Goal: Check status: Check status

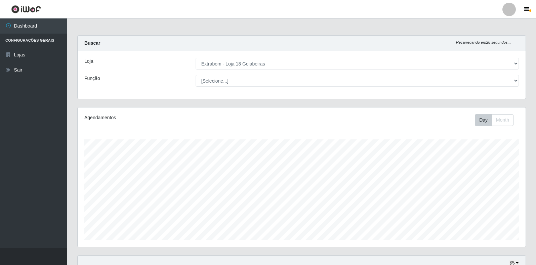
select select "501"
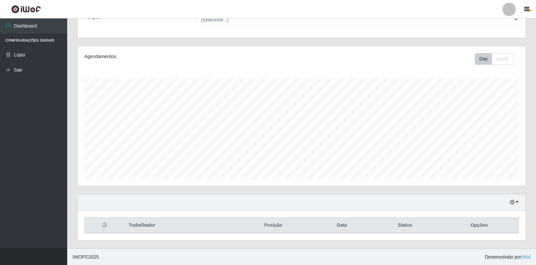
scroll to position [61, 0]
click at [510, 204] on icon "button" at bounding box center [511, 201] width 5 height 5
click at [486, 152] on button "1 dia" at bounding box center [491, 149] width 53 height 14
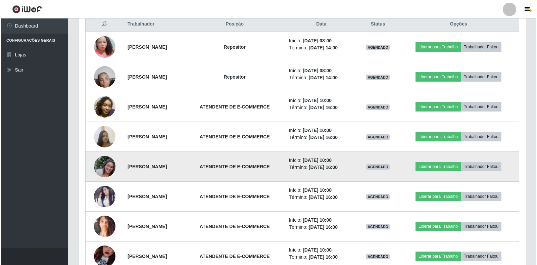
scroll to position [263, 0]
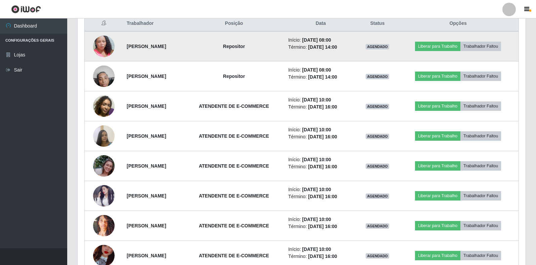
click at [99, 47] on img at bounding box center [103, 46] width 21 height 38
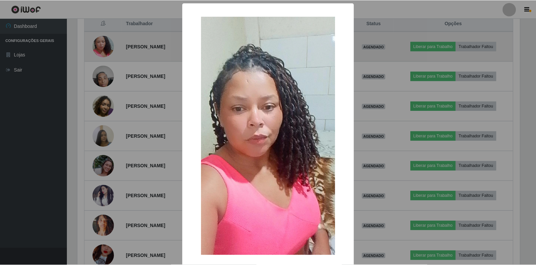
scroll to position [139, 444]
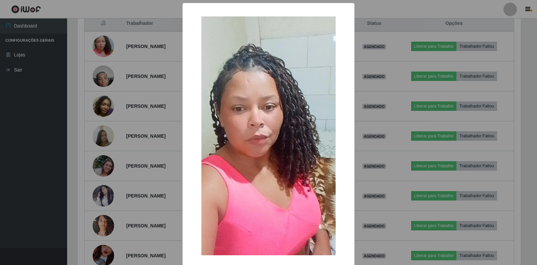
drag, startPoint x: 110, startPoint y: 85, endPoint x: 106, endPoint y: 87, distance: 4.5
click at [111, 83] on div "× OK Cancel" at bounding box center [268, 132] width 537 height 265
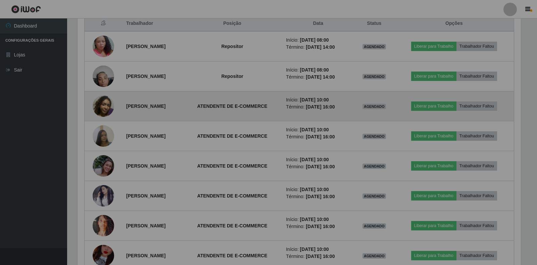
scroll to position [139, 448]
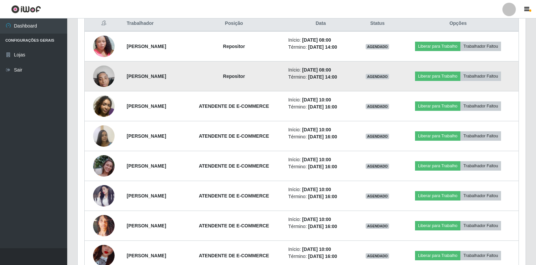
click at [101, 83] on img at bounding box center [103, 76] width 21 height 29
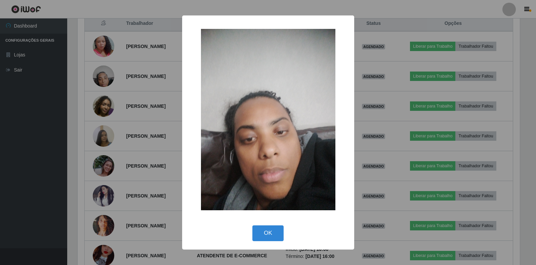
scroll to position [139, 444]
drag, startPoint x: 124, startPoint y: 110, endPoint x: 98, endPoint y: 108, distance: 26.0
click at [123, 110] on div "× OK Cancel" at bounding box center [268, 132] width 537 height 265
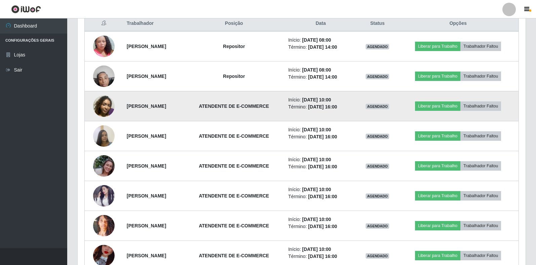
scroll to position [139, 448]
click at [94, 105] on img at bounding box center [103, 105] width 21 height 21
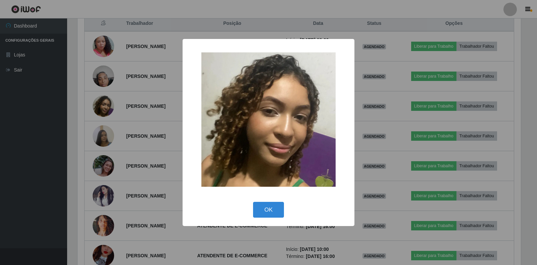
click at [105, 124] on div "× OK Cancel" at bounding box center [268, 132] width 537 height 265
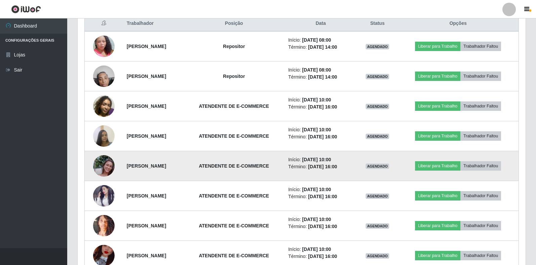
scroll to position [139, 448]
click at [96, 169] on img at bounding box center [103, 166] width 21 height 38
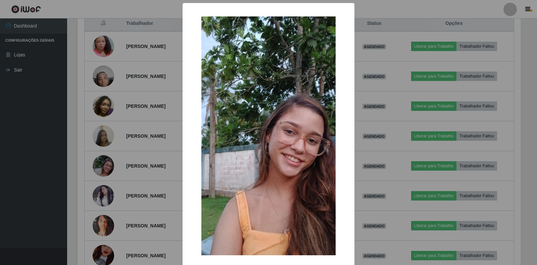
click at [110, 196] on div "× OK Cancel" at bounding box center [268, 132] width 537 height 265
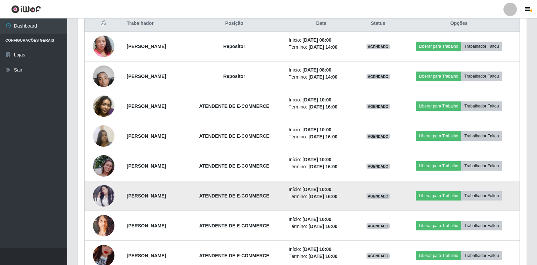
scroll to position [139, 448]
click at [100, 198] on img at bounding box center [103, 195] width 21 height 21
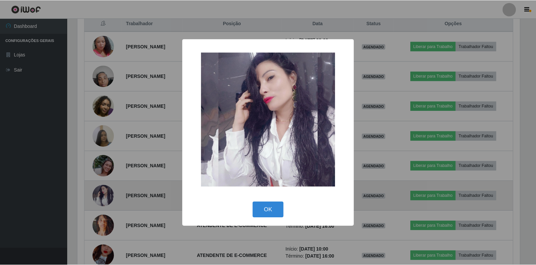
scroll to position [139, 444]
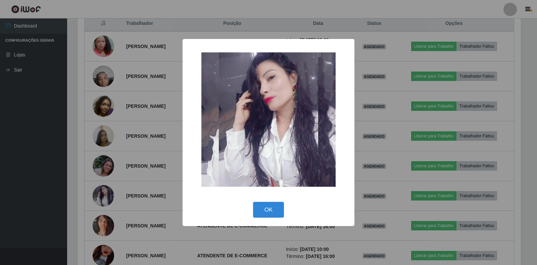
drag, startPoint x: 119, startPoint y: 190, endPoint x: 97, endPoint y: 212, distance: 31.1
click at [120, 191] on div "× OK Cancel" at bounding box center [268, 132] width 537 height 265
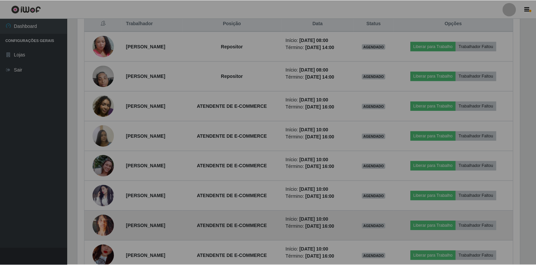
scroll to position [139, 448]
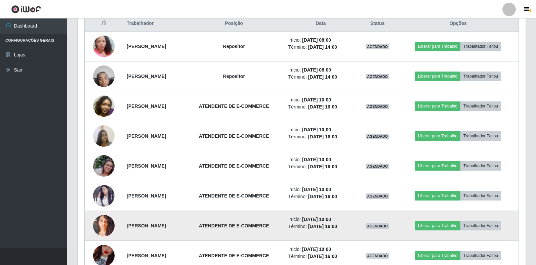
click at [95, 228] on img at bounding box center [103, 226] width 21 height 38
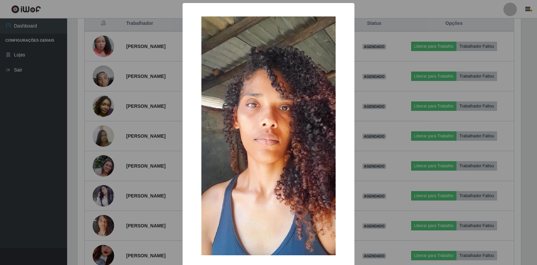
click at [93, 253] on div "× OK Cancel" at bounding box center [268, 132] width 537 height 265
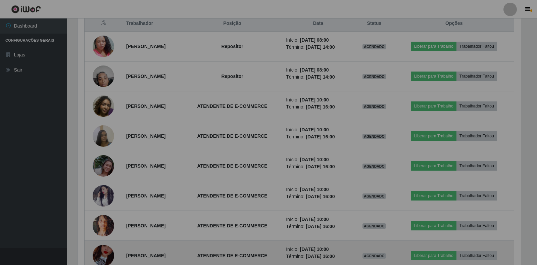
scroll to position [139, 448]
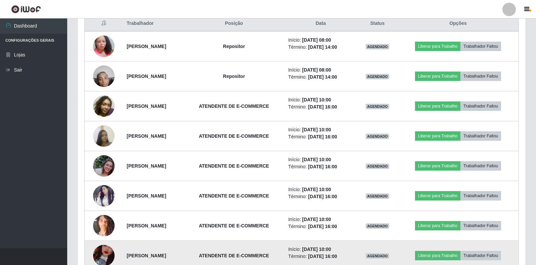
click at [100, 256] on img at bounding box center [103, 255] width 21 height 38
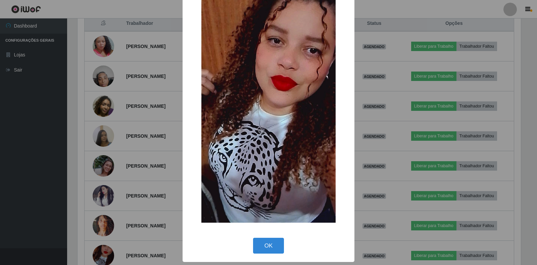
click at [125, 161] on div "× OK Cancel" at bounding box center [268, 132] width 537 height 265
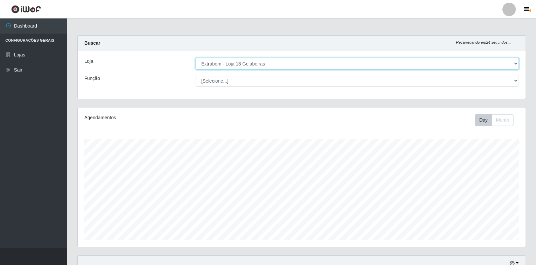
click at [289, 61] on select "[Selecione...] Extrabom - Loja 18 Goiabeiras" at bounding box center [356, 64] width 323 height 12
click at [291, 63] on select "[Selecione...] Extrabom - Loja 18 Goiabeiras" at bounding box center [356, 64] width 323 height 12
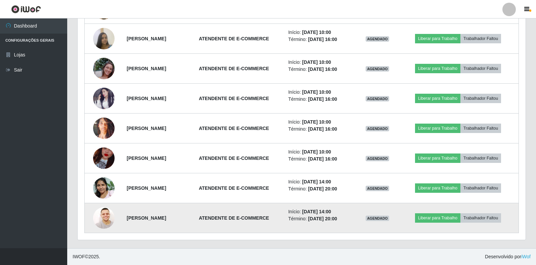
click at [103, 213] on img at bounding box center [103, 217] width 21 height 21
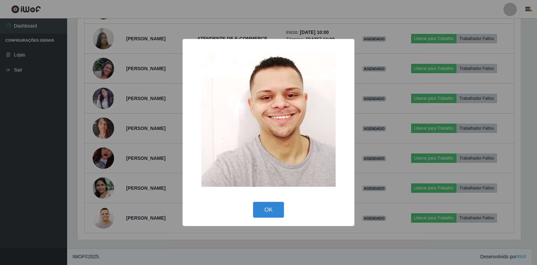
click at [103, 181] on div "× OK Cancel" at bounding box center [268, 132] width 537 height 265
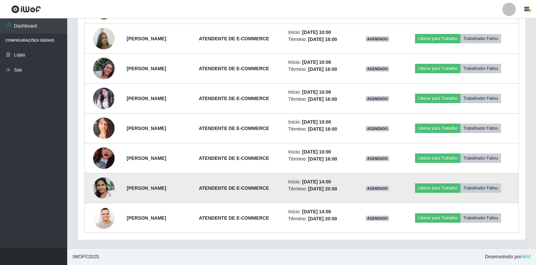
click at [91, 178] on td at bounding box center [104, 188] width 38 height 30
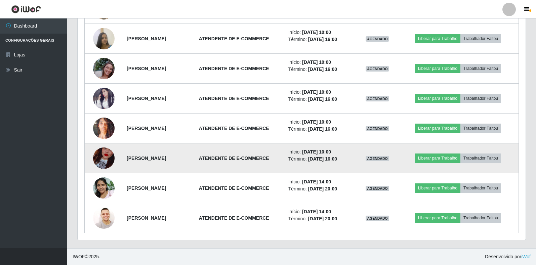
click at [93, 158] on img at bounding box center [103, 158] width 21 height 38
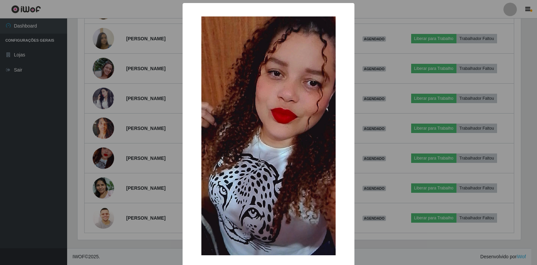
click at [108, 180] on div "× OK Cancel" at bounding box center [268, 132] width 537 height 265
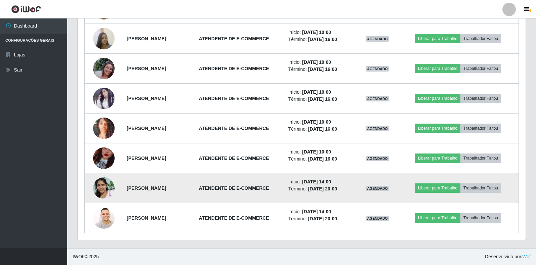
click at [86, 191] on td at bounding box center [104, 188] width 38 height 30
click at [104, 192] on img at bounding box center [103, 188] width 21 height 29
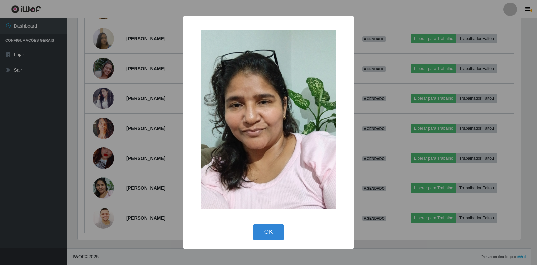
click at [129, 164] on div "× OK Cancel" at bounding box center [268, 132] width 537 height 265
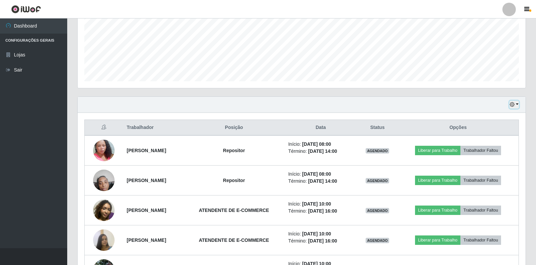
click at [509, 104] on button "button" at bounding box center [513, 105] width 9 height 8
click at [510, 103] on icon "button" at bounding box center [511, 104] width 5 height 5
click at [512, 104] on icon "button" at bounding box center [511, 104] width 5 height 5
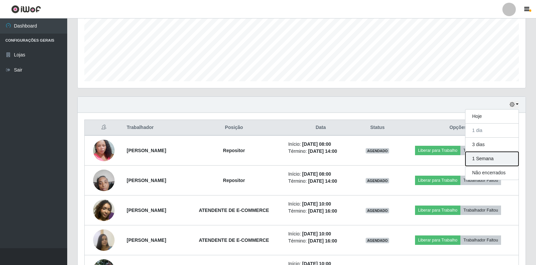
click at [488, 160] on button "1 Semana" at bounding box center [491, 159] width 53 height 14
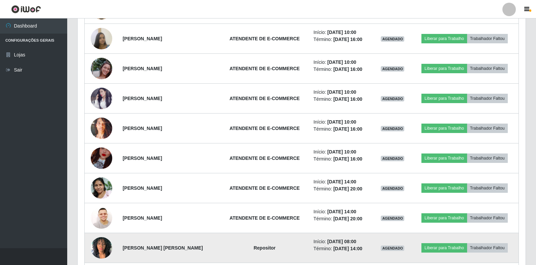
click at [102, 233] on img at bounding box center [101, 247] width 21 height 29
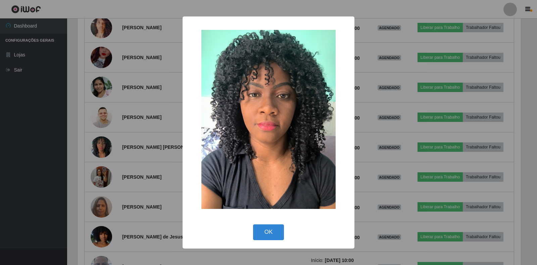
click at [106, 167] on div "× OK Cancel" at bounding box center [268, 132] width 537 height 265
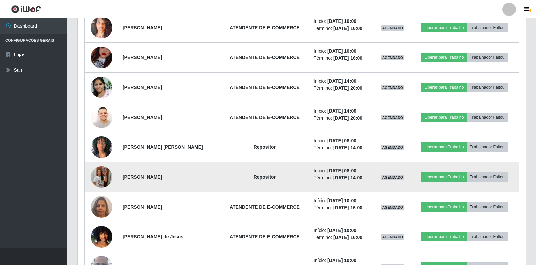
click at [98, 175] on img at bounding box center [101, 177] width 21 height 38
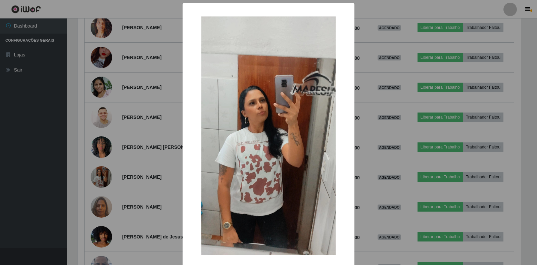
click at [103, 191] on div "× OK Cancel" at bounding box center [268, 132] width 537 height 265
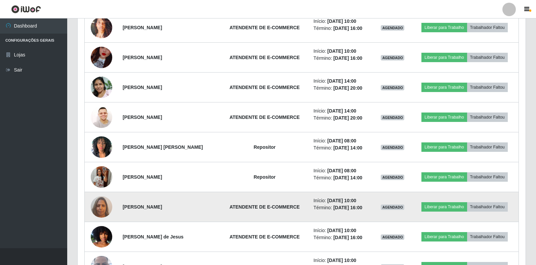
click at [101, 207] on img at bounding box center [101, 206] width 21 height 29
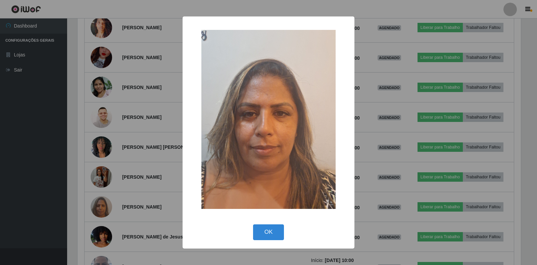
click at [129, 156] on div "× OK Cancel" at bounding box center [268, 132] width 537 height 265
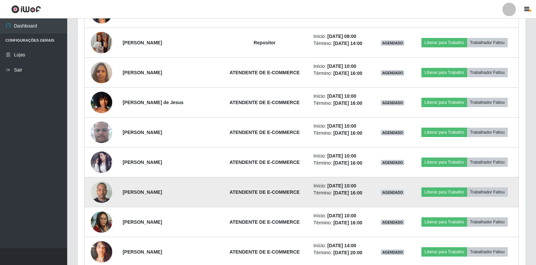
click at [98, 190] on img at bounding box center [101, 192] width 21 height 29
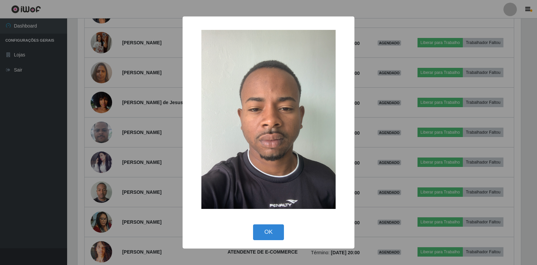
click at [101, 189] on div "× OK Cancel" at bounding box center [268, 132] width 537 height 265
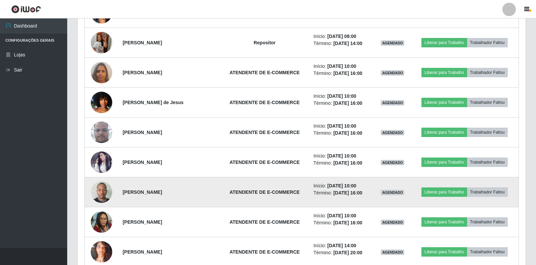
click at [101, 189] on img at bounding box center [101, 192] width 21 height 29
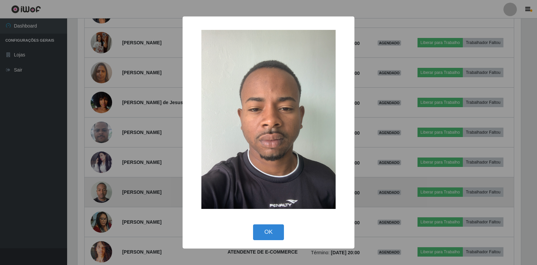
click at [101, 189] on div "× OK Cancel" at bounding box center [268, 132] width 537 height 265
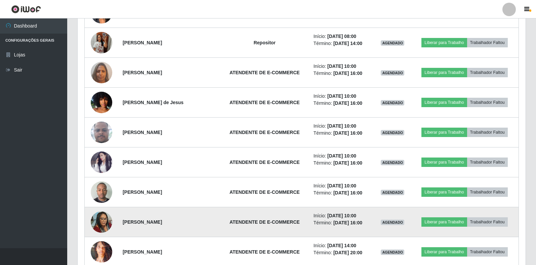
click at [95, 217] on img at bounding box center [101, 222] width 21 height 29
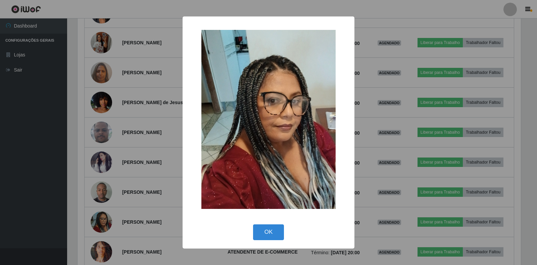
click at [99, 214] on div "× OK Cancel" at bounding box center [268, 132] width 537 height 265
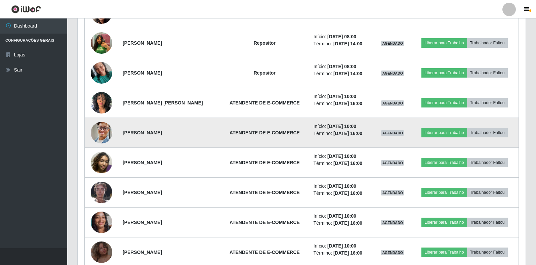
click at [107, 133] on img at bounding box center [101, 133] width 21 height 38
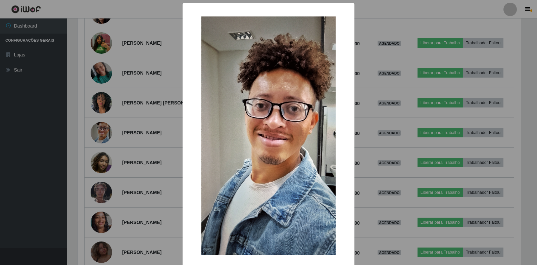
click at [105, 147] on div "× OK Cancel" at bounding box center [268, 132] width 537 height 265
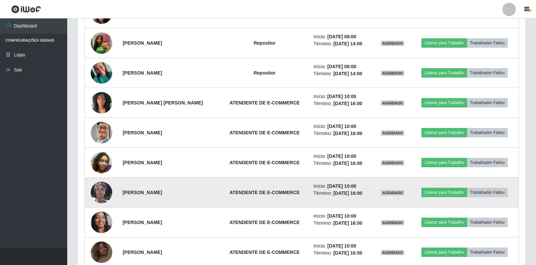
click at [100, 191] on img at bounding box center [101, 192] width 21 height 38
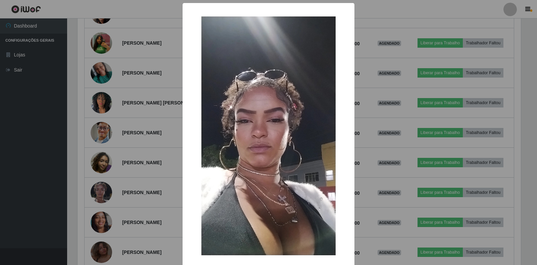
click at [109, 168] on div "× OK Cancel" at bounding box center [268, 132] width 537 height 265
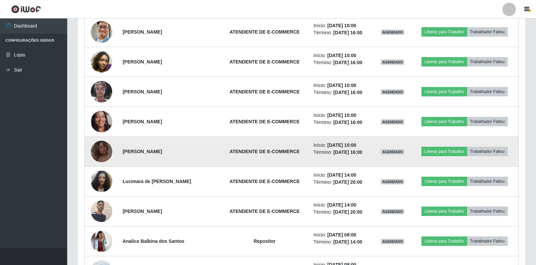
click at [103, 154] on img at bounding box center [101, 151] width 21 height 38
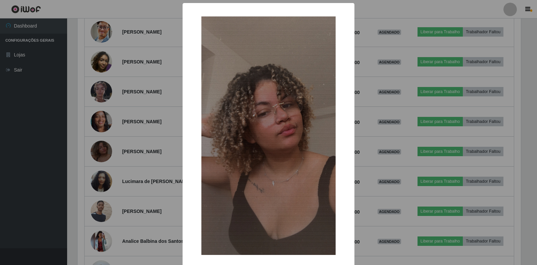
click at [104, 158] on div "× OK Cancel" at bounding box center [268, 132] width 537 height 265
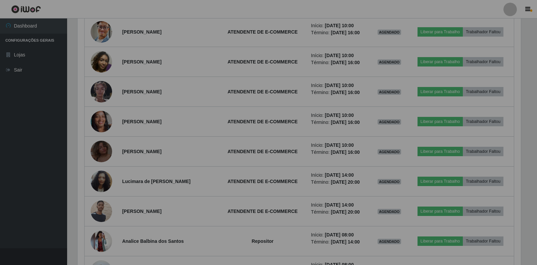
click at [104, 158] on div "× OK Cancel" at bounding box center [268, 132] width 537 height 265
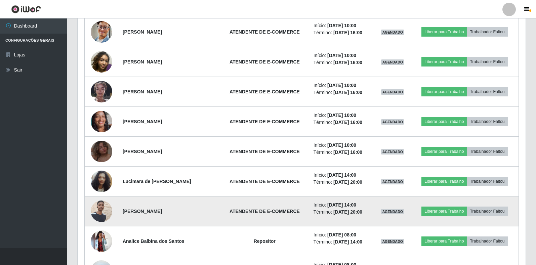
click at [107, 207] on img at bounding box center [101, 211] width 21 height 29
click at [108, 205] on img at bounding box center [101, 211] width 21 height 29
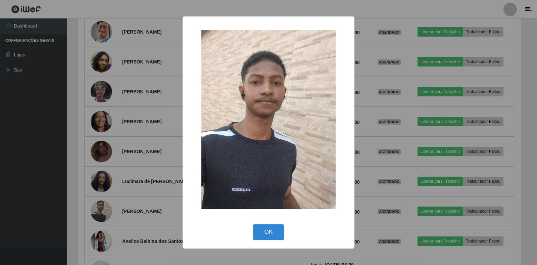
click at [110, 169] on div "× OK Cancel" at bounding box center [268, 132] width 537 height 265
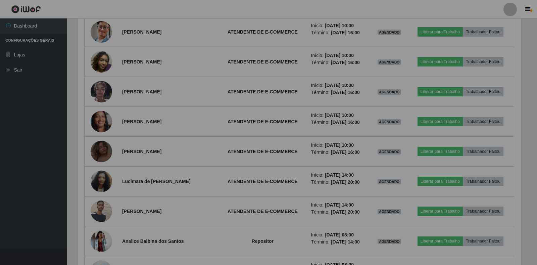
click at [110, 169] on div "× OK Cancel" at bounding box center [268, 132] width 537 height 265
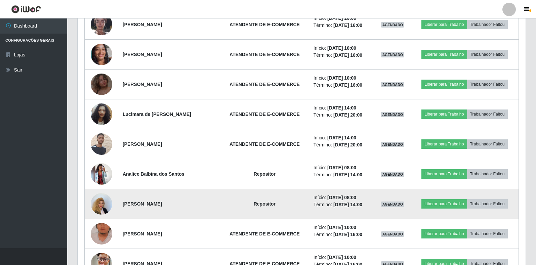
click at [99, 201] on img at bounding box center [101, 203] width 21 height 29
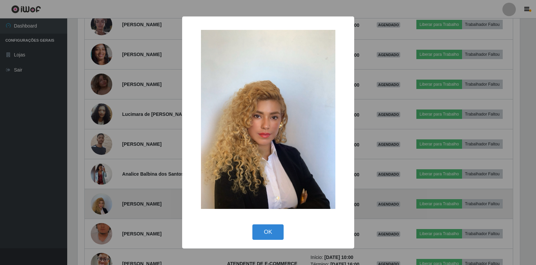
click at [99, 201] on div "× OK Cancel" at bounding box center [268, 132] width 536 height 265
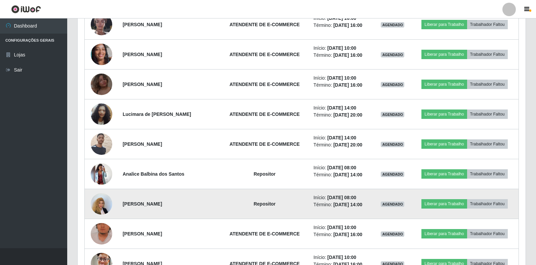
click at [99, 201] on img at bounding box center [101, 203] width 21 height 29
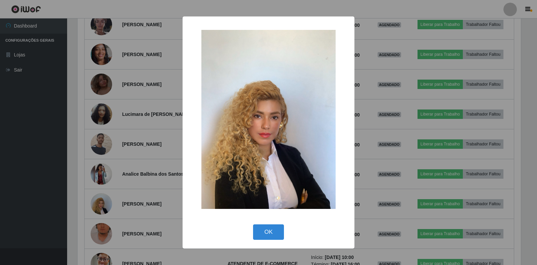
click at [118, 186] on div "× OK Cancel" at bounding box center [268, 132] width 537 height 265
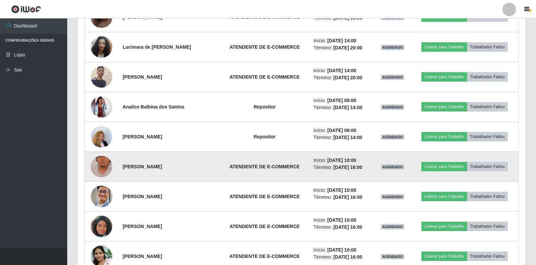
click at [109, 170] on img at bounding box center [101, 166] width 21 height 38
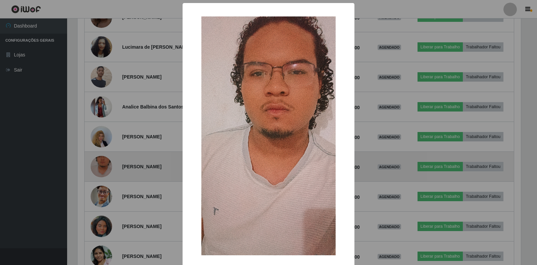
click at [109, 170] on div "× OK Cancel" at bounding box center [268, 132] width 537 height 265
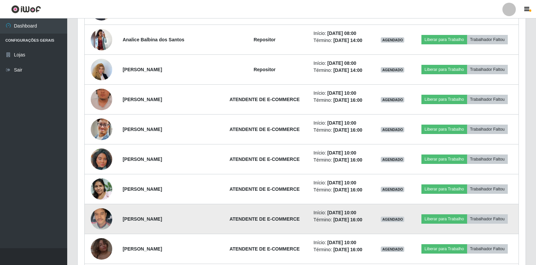
click at [103, 213] on img at bounding box center [101, 219] width 21 height 39
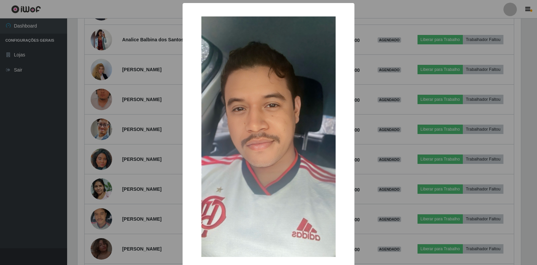
click at [104, 207] on div "× OK Cancel" at bounding box center [268, 132] width 537 height 265
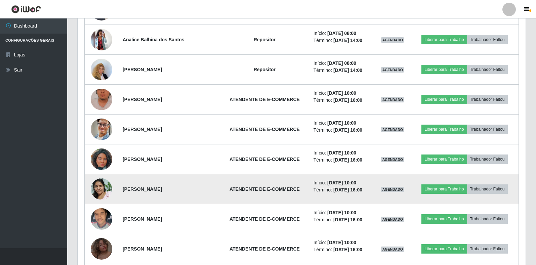
click at [95, 179] on td at bounding box center [102, 189] width 34 height 30
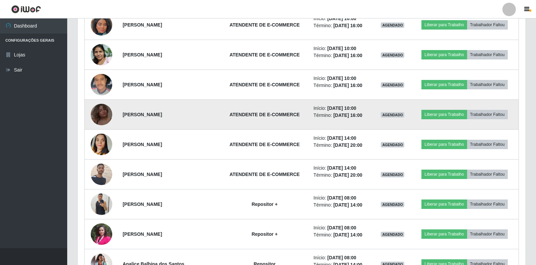
click at [104, 114] on img at bounding box center [101, 114] width 21 height 38
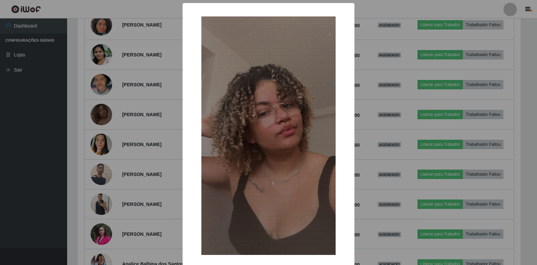
click at [121, 118] on div "× OK Cancel" at bounding box center [268, 132] width 537 height 265
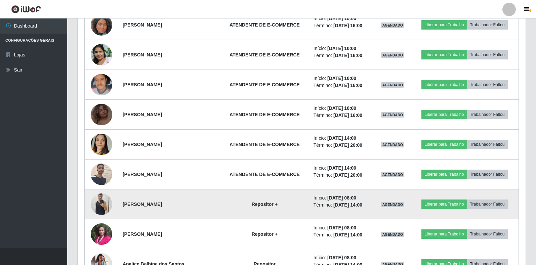
click at [99, 195] on img at bounding box center [101, 204] width 21 height 29
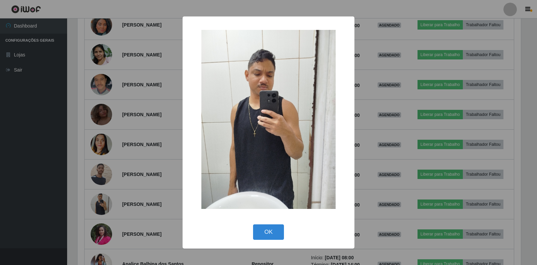
click at [105, 189] on div "× OK Cancel" at bounding box center [268, 132] width 537 height 265
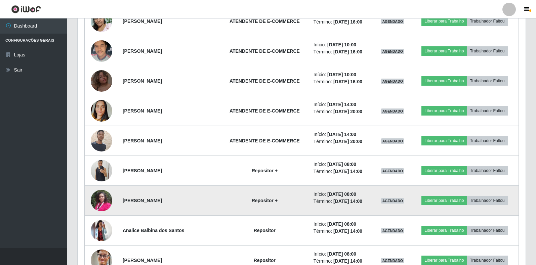
click at [102, 208] on img at bounding box center [101, 200] width 21 height 29
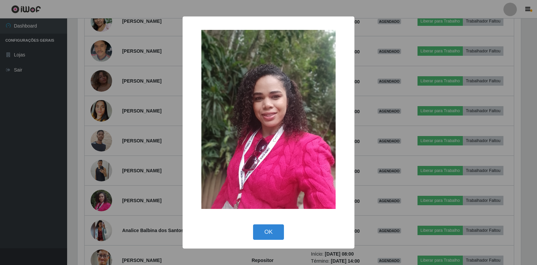
click at [106, 191] on div "× OK Cancel" at bounding box center [268, 132] width 537 height 265
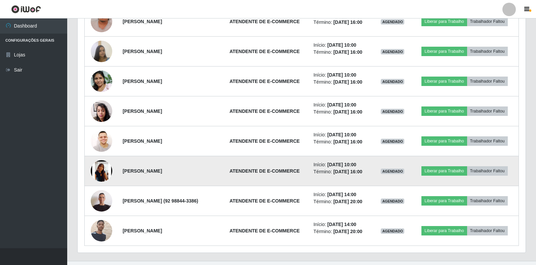
click at [100, 176] on img at bounding box center [101, 171] width 21 height 48
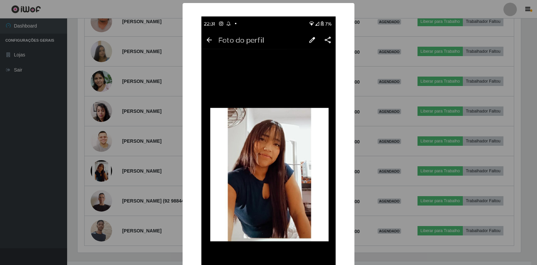
click at [287, 82] on img at bounding box center [268, 166] width 134 height 301
click at [113, 130] on div "× OK Cancel" at bounding box center [268, 132] width 537 height 265
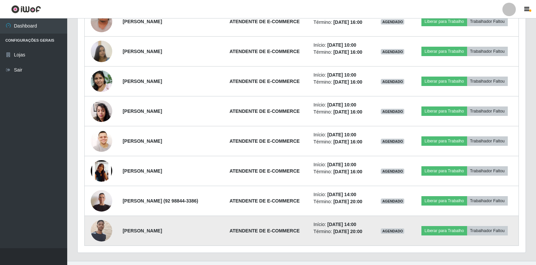
click at [97, 229] on img at bounding box center [101, 230] width 21 height 29
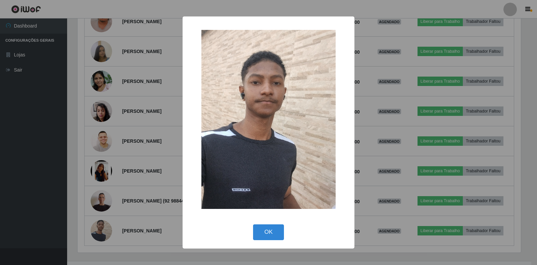
click at [93, 192] on div "× OK Cancel" at bounding box center [268, 132] width 537 height 265
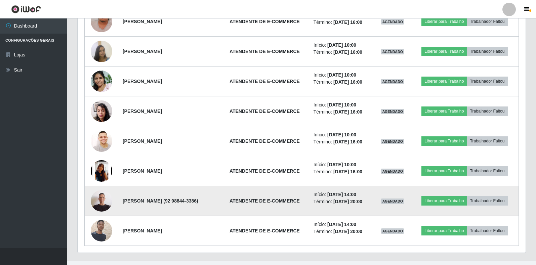
click at [96, 193] on img at bounding box center [101, 200] width 21 height 29
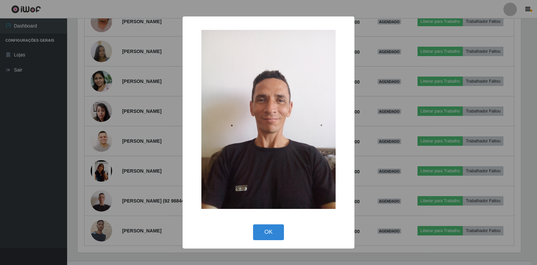
click at [108, 193] on div "× OK Cancel" at bounding box center [268, 132] width 537 height 265
